Goal: Transaction & Acquisition: Purchase product/service

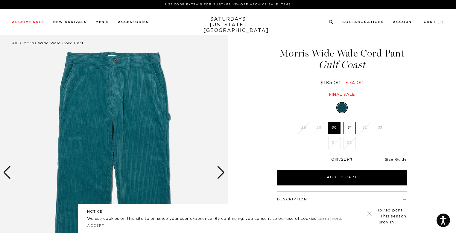
click at [220, 174] on div "Next slide" at bounding box center [221, 172] width 8 height 13
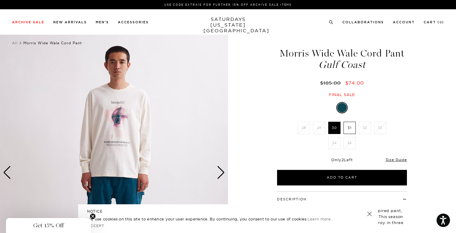
click at [220, 174] on div "Next slide" at bounding box center [221, 172] width 8 height 13
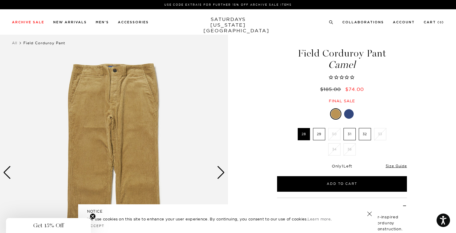
click at [218, 171] on div "Next slide" at bounding box center [221, 172] width 8 height 13
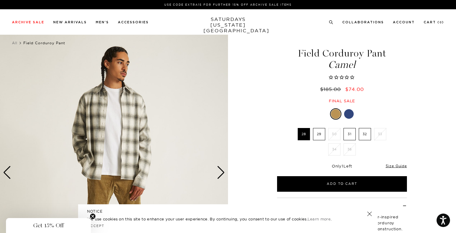
click at [218, 171] on div "Next slide" at bounding box center [221, 172] width 8 height 13
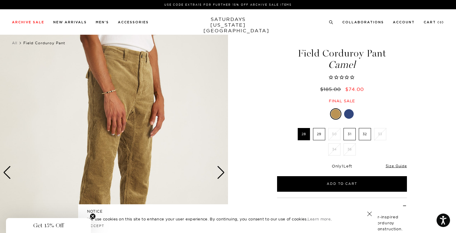
click at [218, 171] on div "Next slide" at bounding box center [221, 172] width 8 height 13
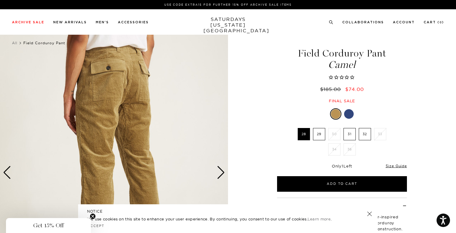
click at [218, 171] on div "Next slide" at bounding box center [221, 172] width 8 height 13
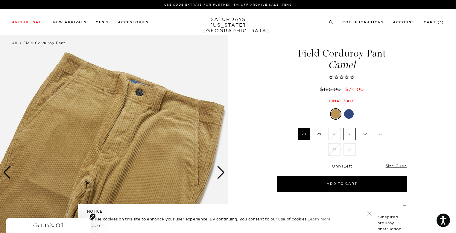
click at [218, 171] on div "Next slide" at bounding box center [221, 172] width 8 height 13
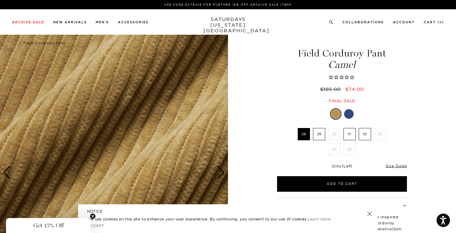
click at [218, 171] on div "Next slide" at bounding box center [221, 172] width 8 height 13
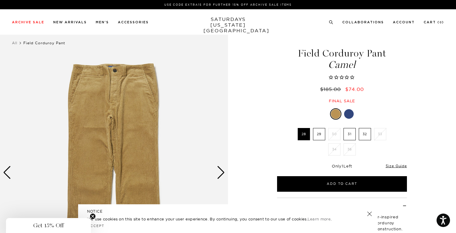
click at [218, 171] on div "Next slide" at bounding box center [221, 172] width 8 height 13
